Goal: Transaction & Acquisition: Download file/media

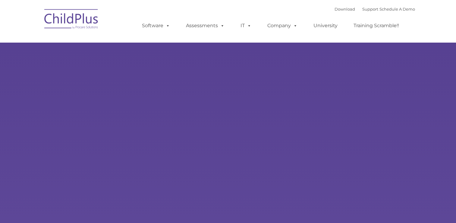
type input ""
select select "MEDIUM"
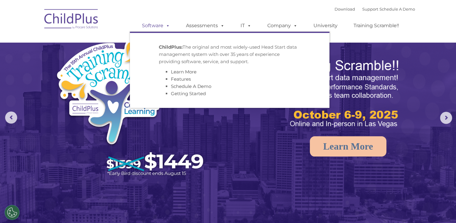
click at [164, 27] on span at bounding box center [166, 26] width 7 height 6
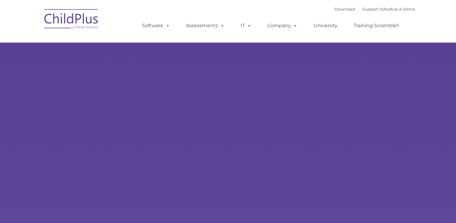
type input ""
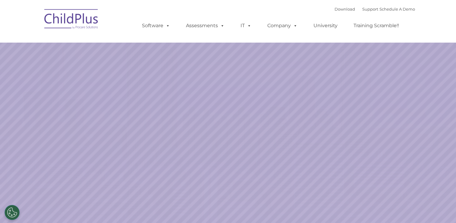
select select "MEDIUM"
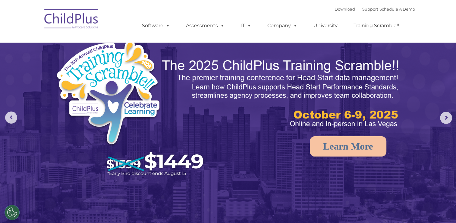
click at [335, 12] on div "Download Support | Schedule A Demo " at bounding box center [375, 9] width 81 height 9
click at [335, 9] on link "Download" at bounding box center [345, 9] width 21 height 5
